Goal: Find specific page/section: Find specific page/section

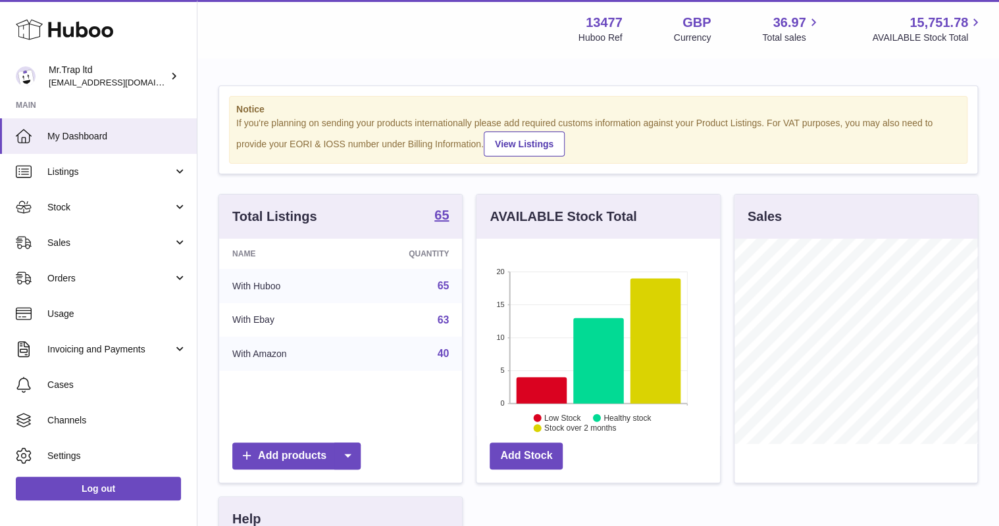
scroll to position [205, 243]
click at [91, 241] on span "Sales" at bounding box center [110, 243] width 126 height 13
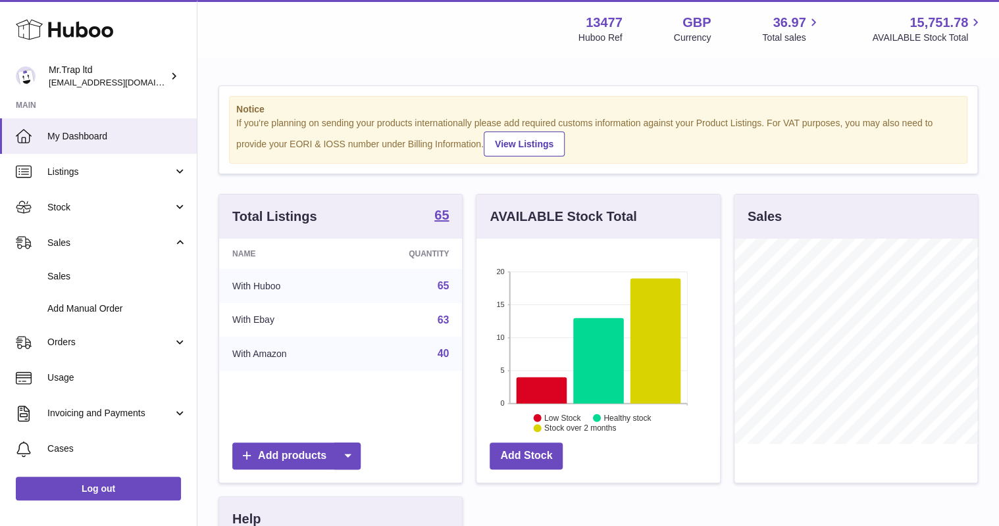
click at [106, 269] on link "Sales" at bounding box center [98, 277] width 197 height 32
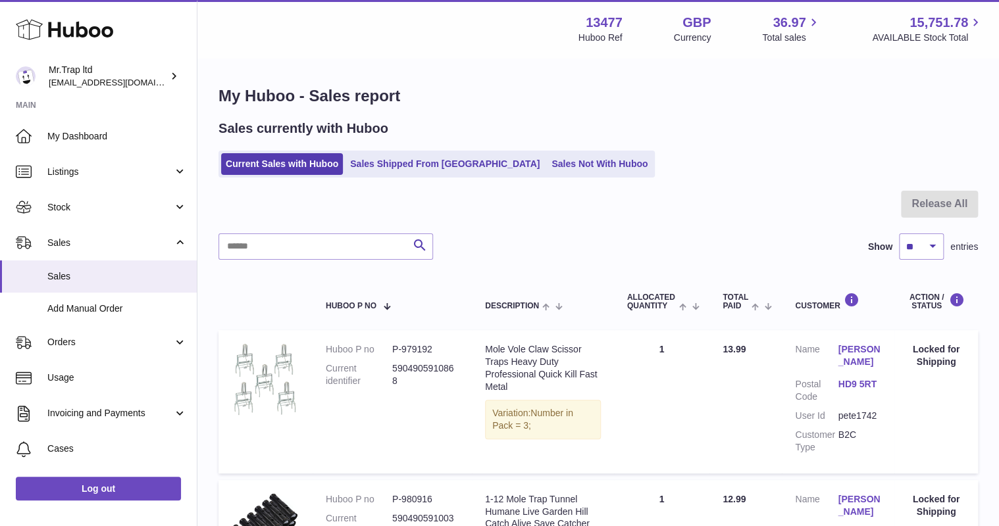
click at [493, 175] on ul "Current Sales with Huboo Sales Shipped From Huboo Sales Not With Huboo" at bounding box center [436, 164] width 436 height 27
click at [547, 163] on link "Sales Not With Huboo" at bounding box center [599, 164] width 105 height 22
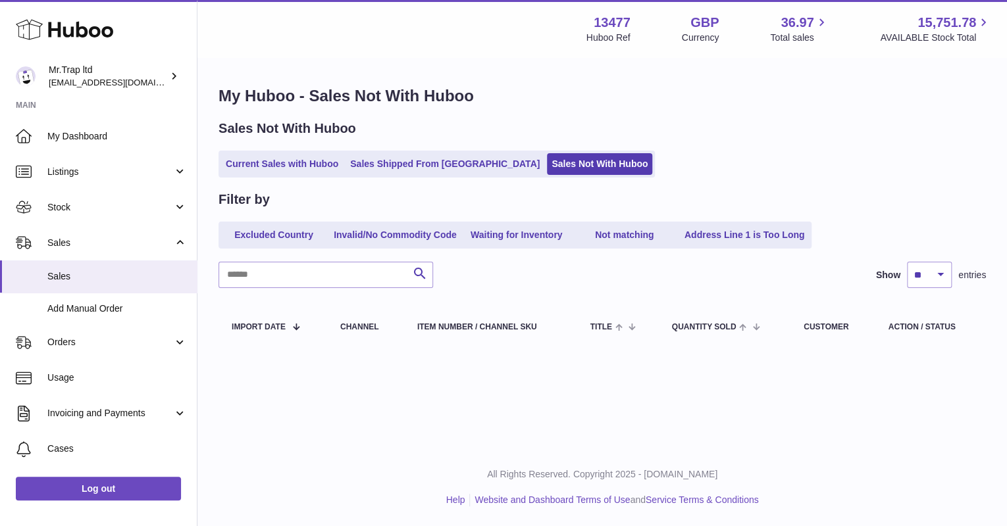
drag, startPoint x: 55, startPoint y: 44, endPoint x: 68, endPoint y: 41, distance: 12.8
click at [55, 44] on div "Huboo" at bounding box center [98, 30] width 197 height 57
click at [71, 39] on icon at bounding box center [64, 29] width 97 height 26
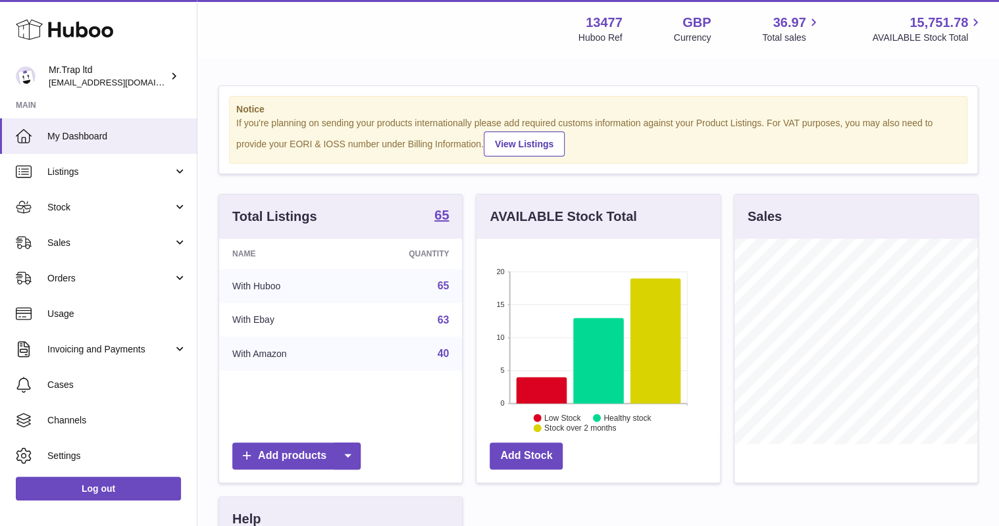
scroll to position [205, 243]
